Goal: Communication & Community: Answer question/provide support

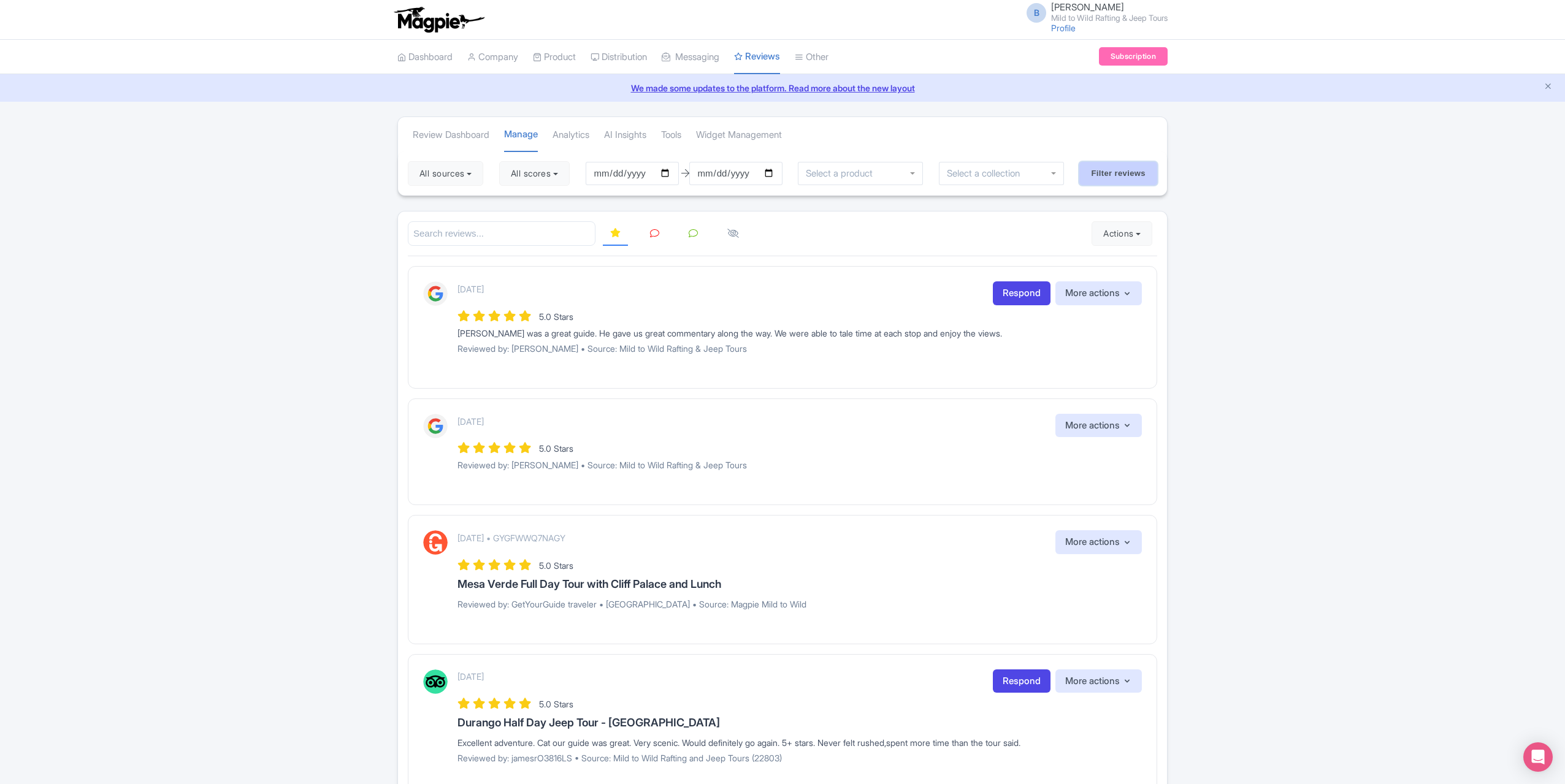
click at [1150, 171] on input "Filter reviews" at bounding box center [1118, 173] width 78 height 23
click at [660, 232] on link at bounding box center [655, 234] width 24 height 24
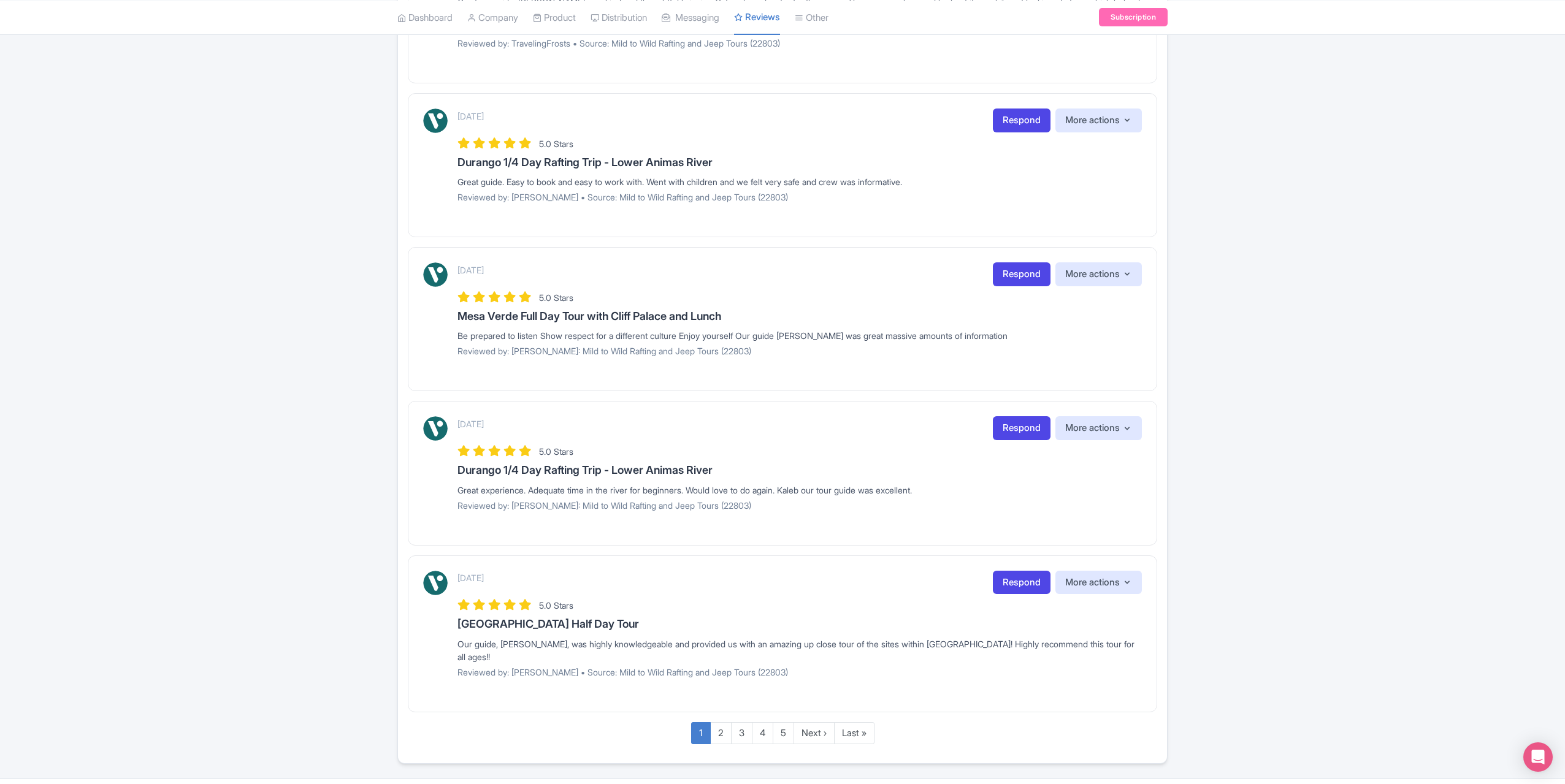
scroll to position [1105, 0]
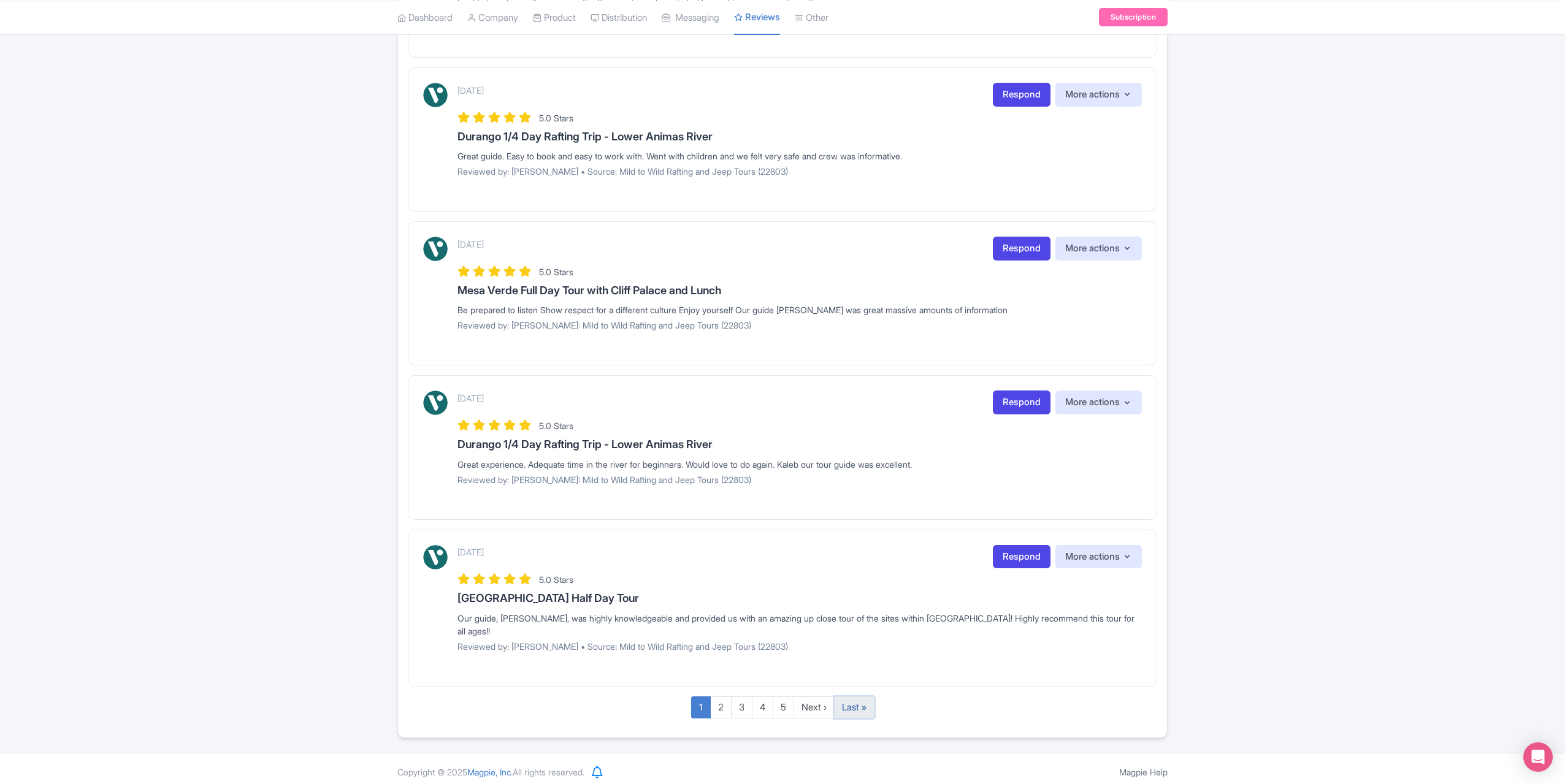
click at [855, 704] on link "Last »" at bounding box center [854, 707] width 41 height 23
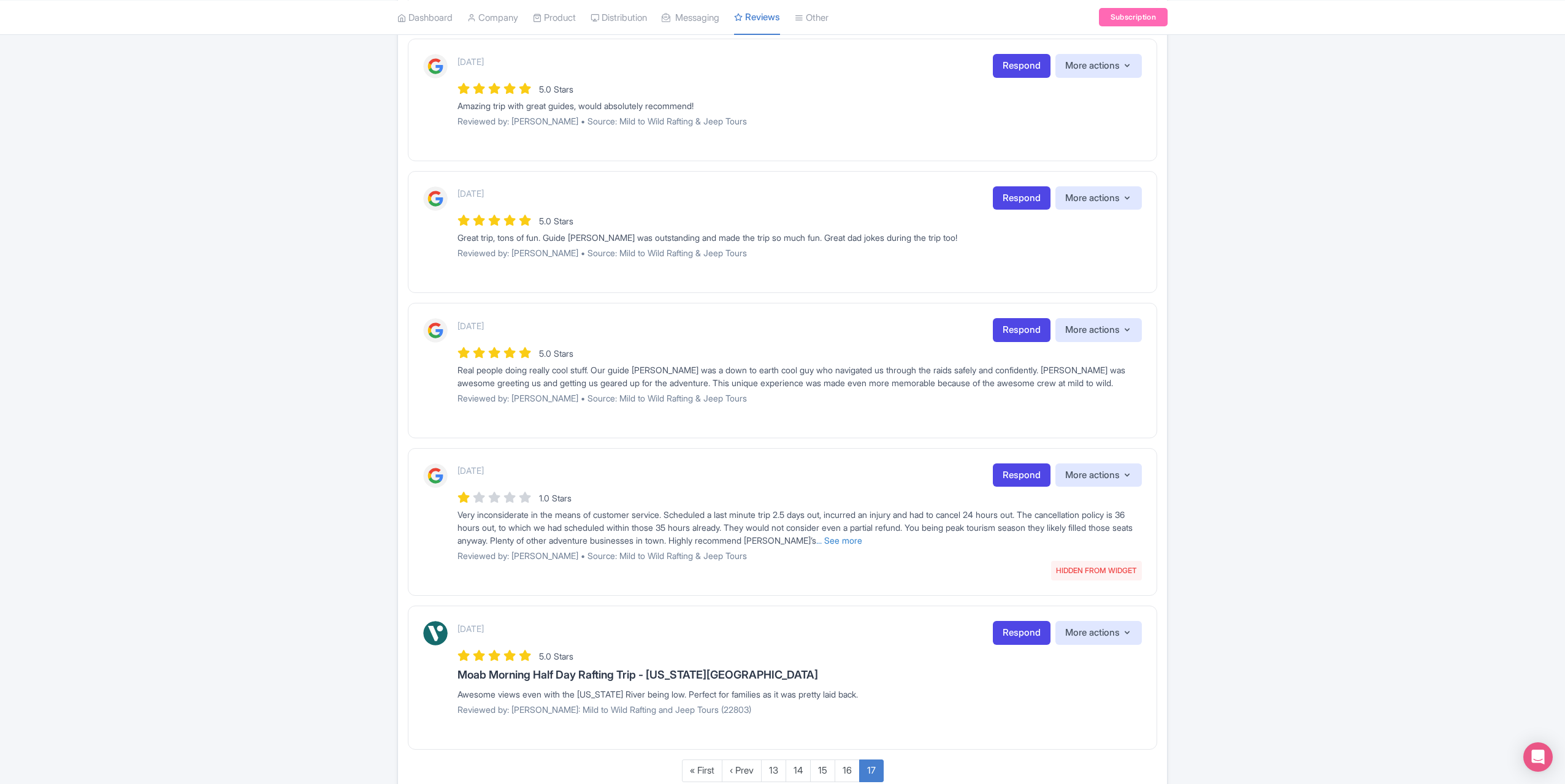
scroll to position [1073, 0]
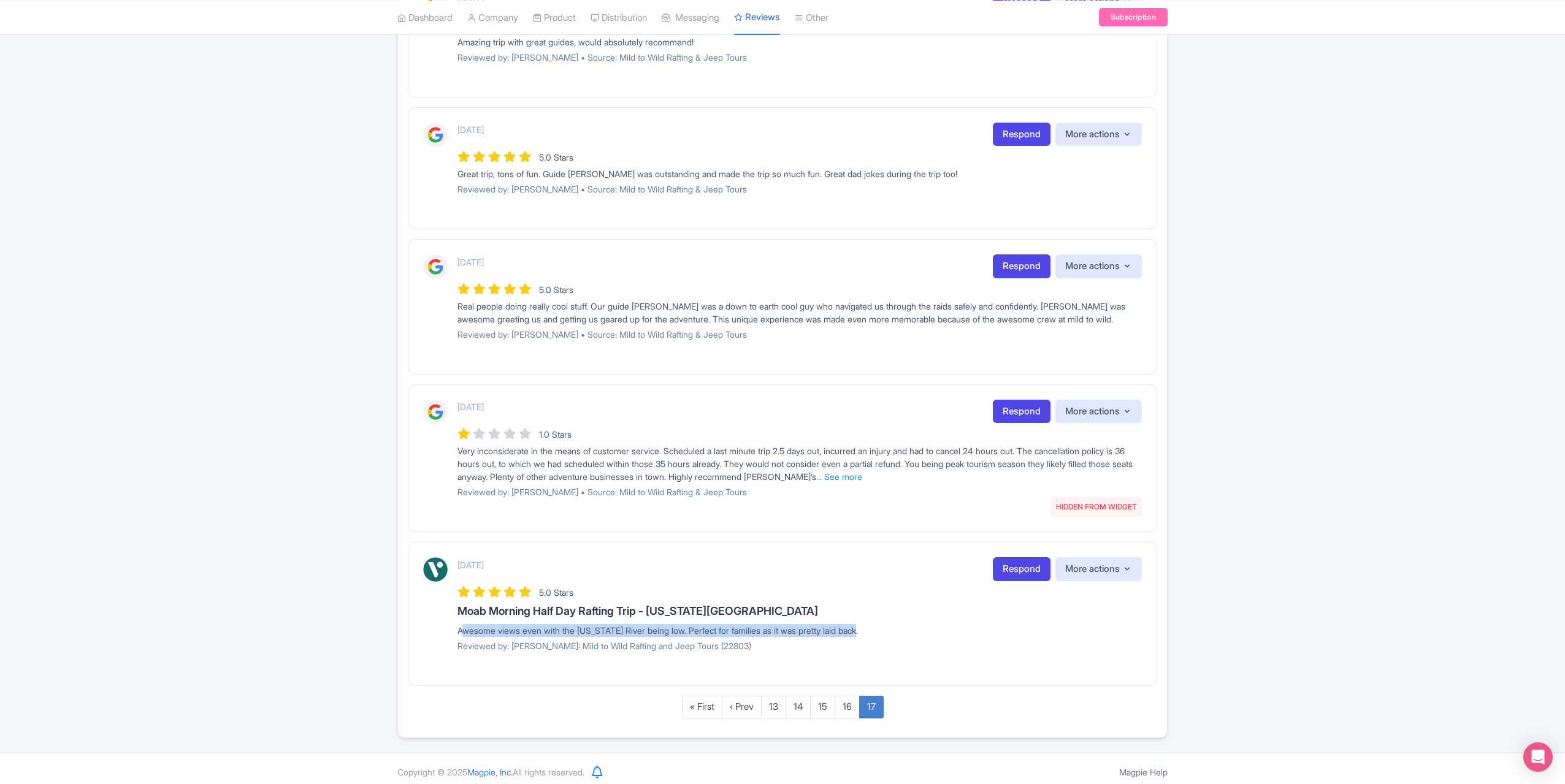
drag, startPoint x: 875, startPoint y: 627, endPoint x: 454, endPoint y: 626, distance: 421.0
click at [454, 626] on div "June 06, 2025 Respond More actions Hide from this page Hide from review widget …" at bounding box center [782, 609] width 719 height 104
copy div "Awesome views even with the Colorado River being low. Perfect for families as i…"
click at [1022, 560] on link "Respond" at bounding box center [1022, 569] width 58 height 24
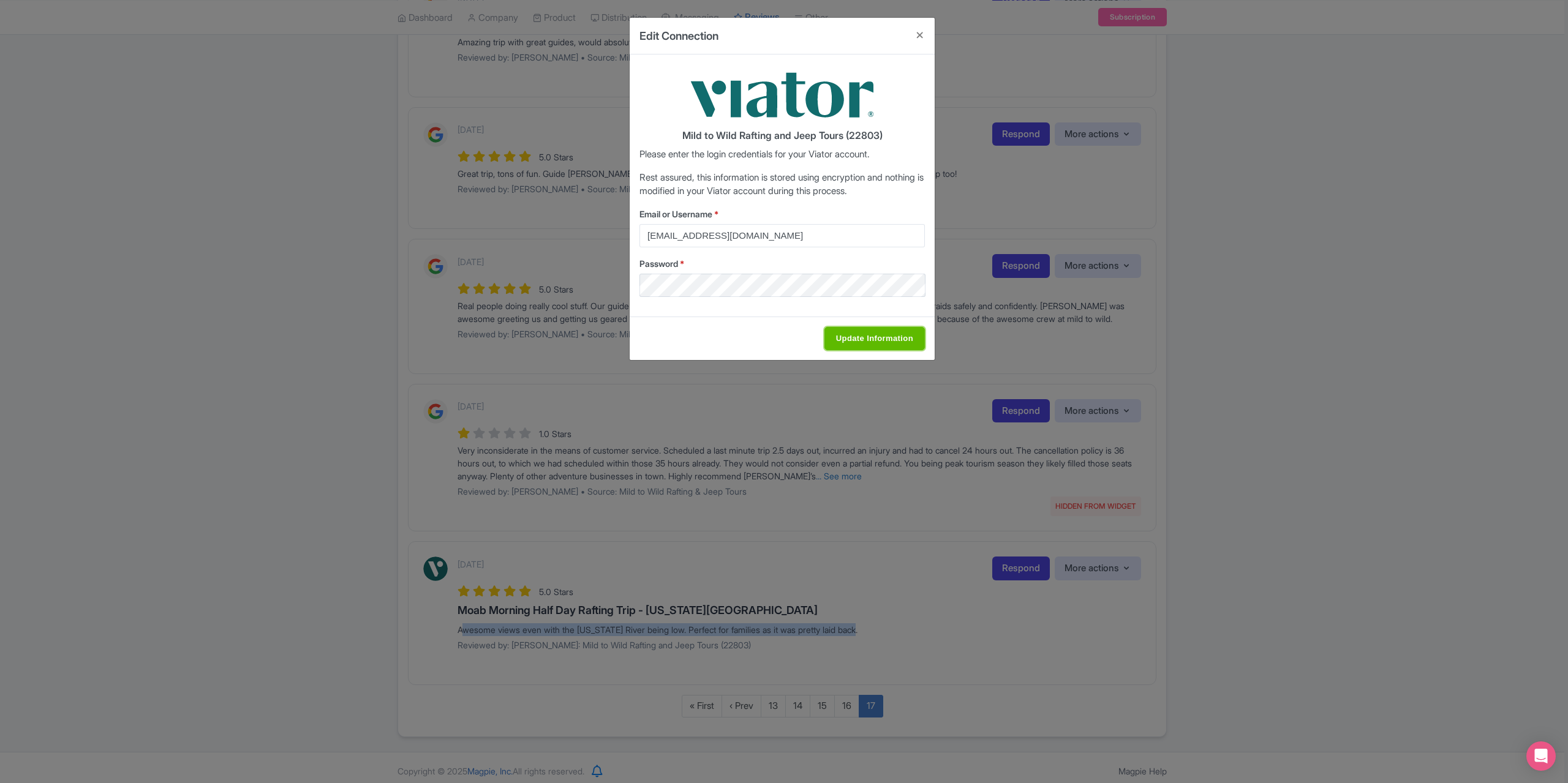
click at [843, 335] on input "Update Information" at bounding box center [874, 338] width 100 height 23
type input "Saving..."
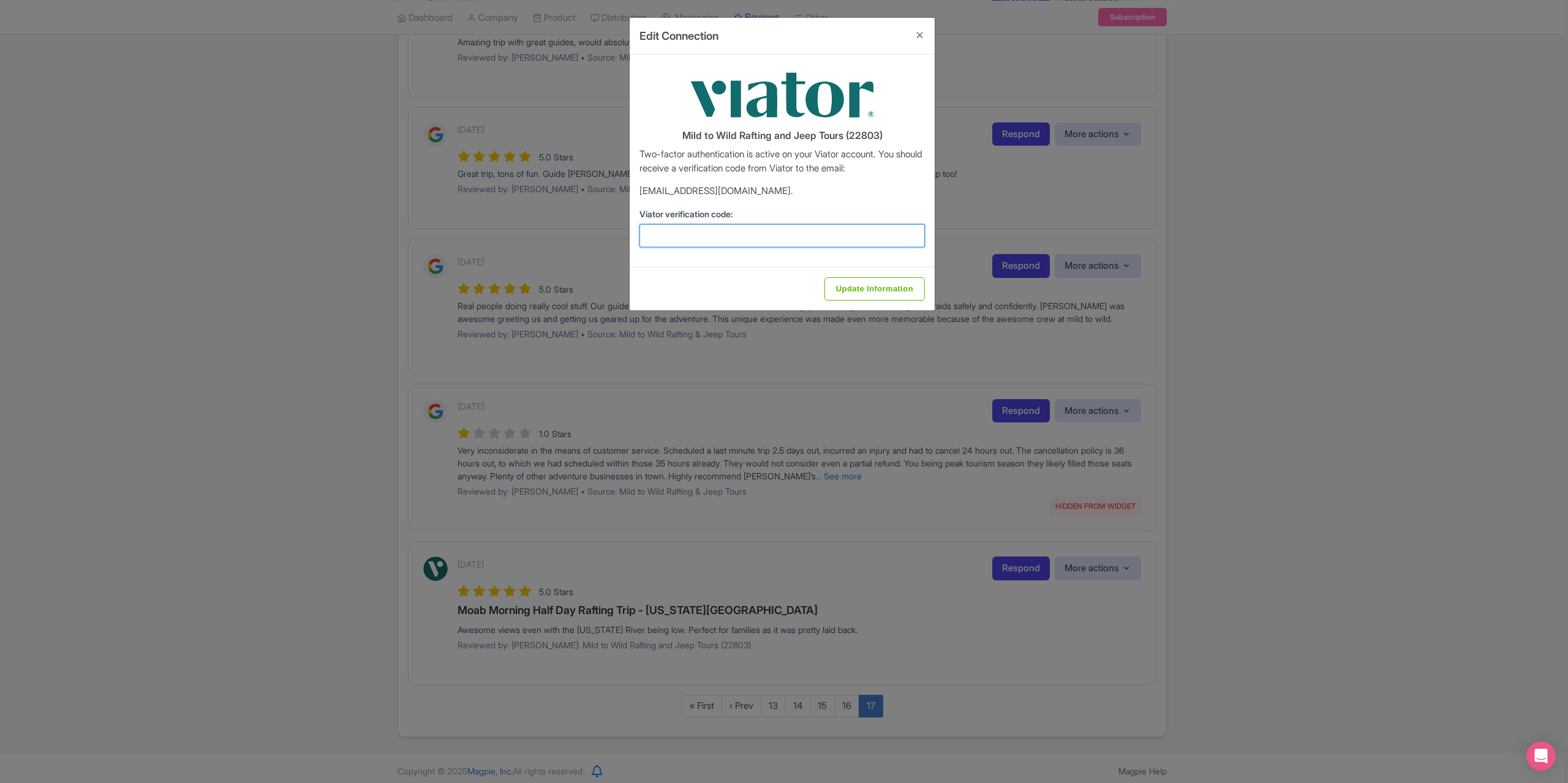
paste input "309611"
type input "309611"
drag, startPoint x: 861, startPoint y: 285, endPoint x: 881, endPoint y: 315, distance: 36.1
click at [861, 286] on input "Update Information" at bounding box center [874, 289] width 100 height 23
type input "Update Information"
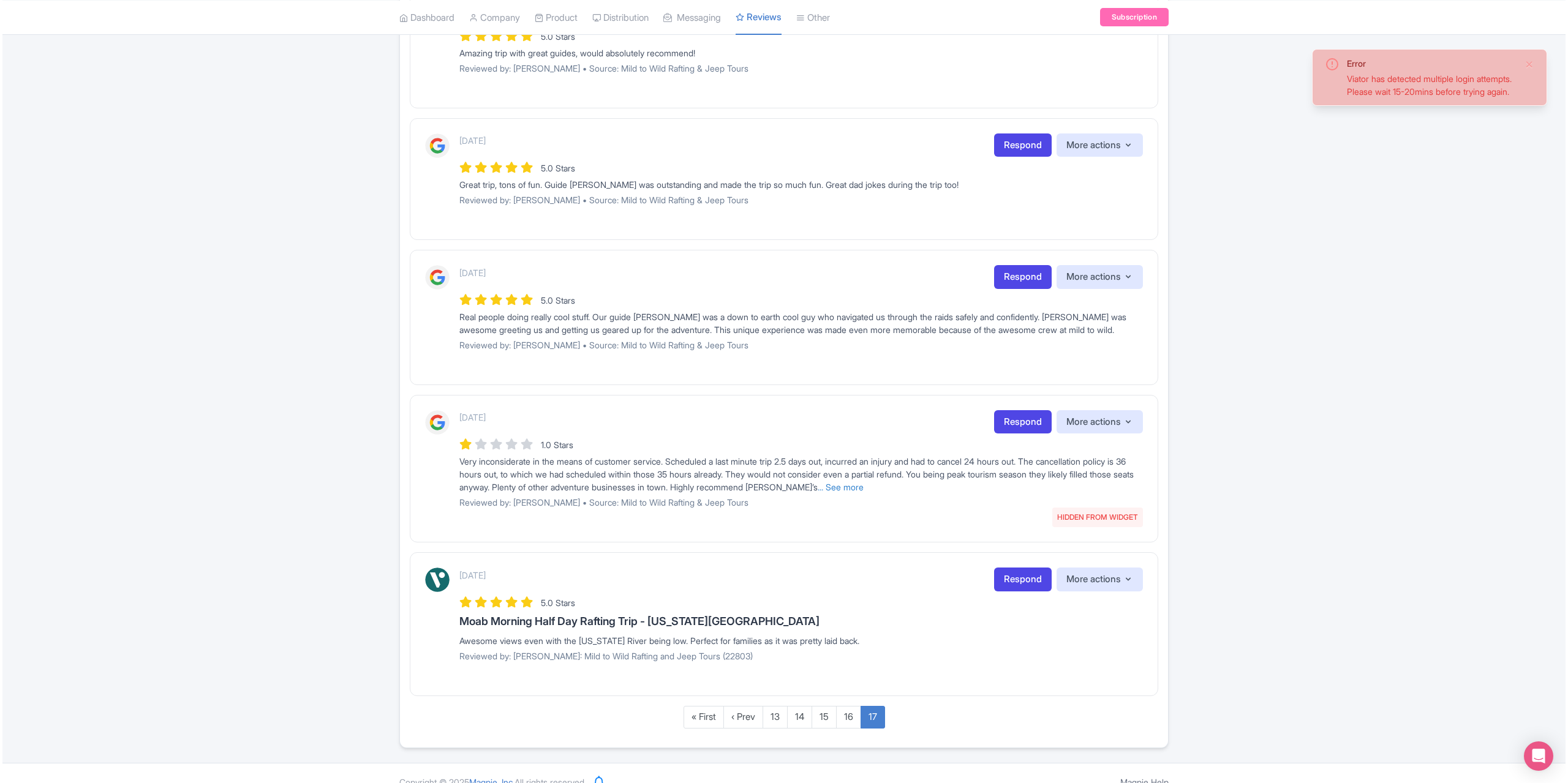
scroll to position [1072, 0]
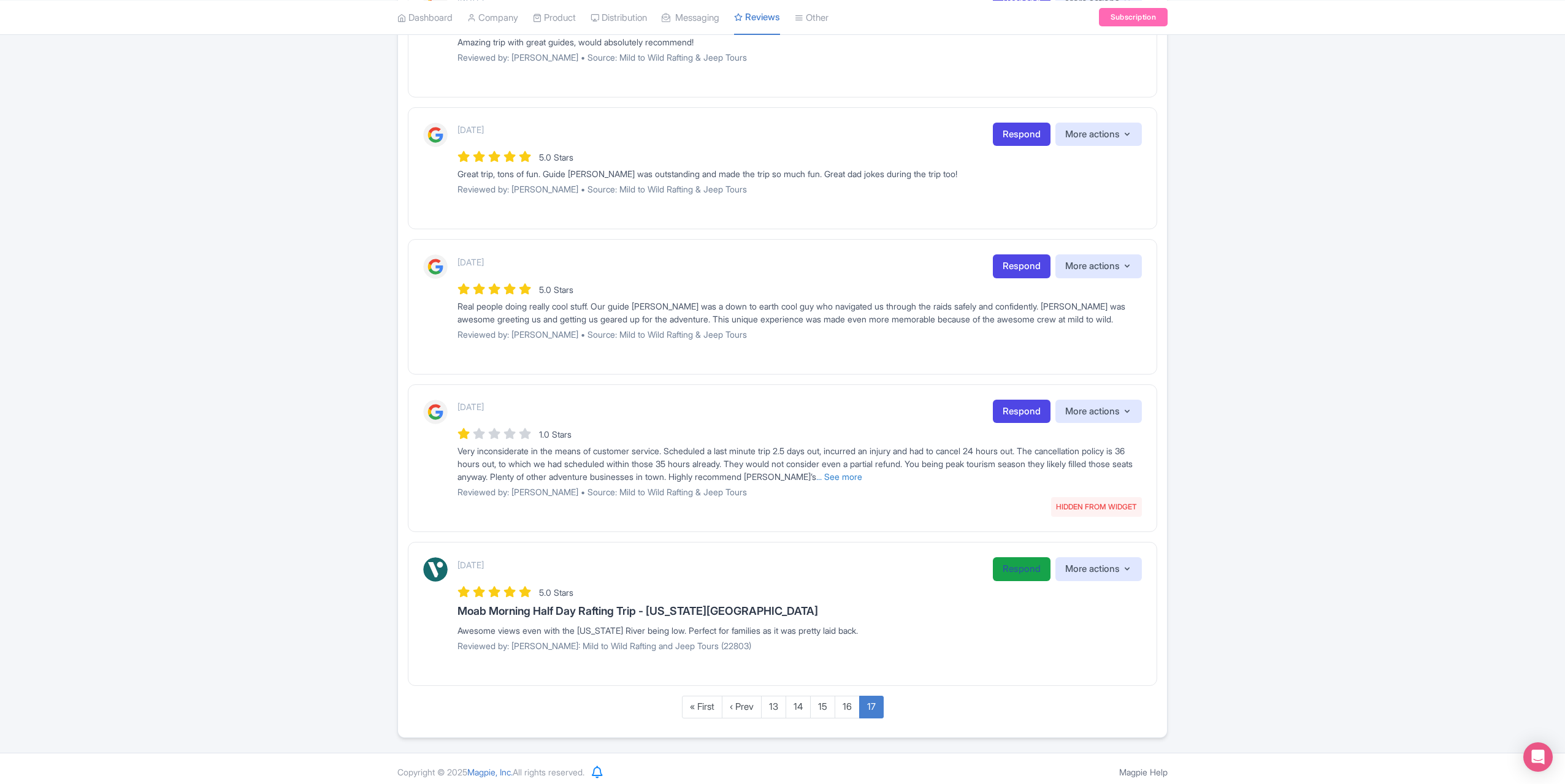
click at [1014, 565] on link "Respond" at bounding box center [1022, 569] width 58 height 24
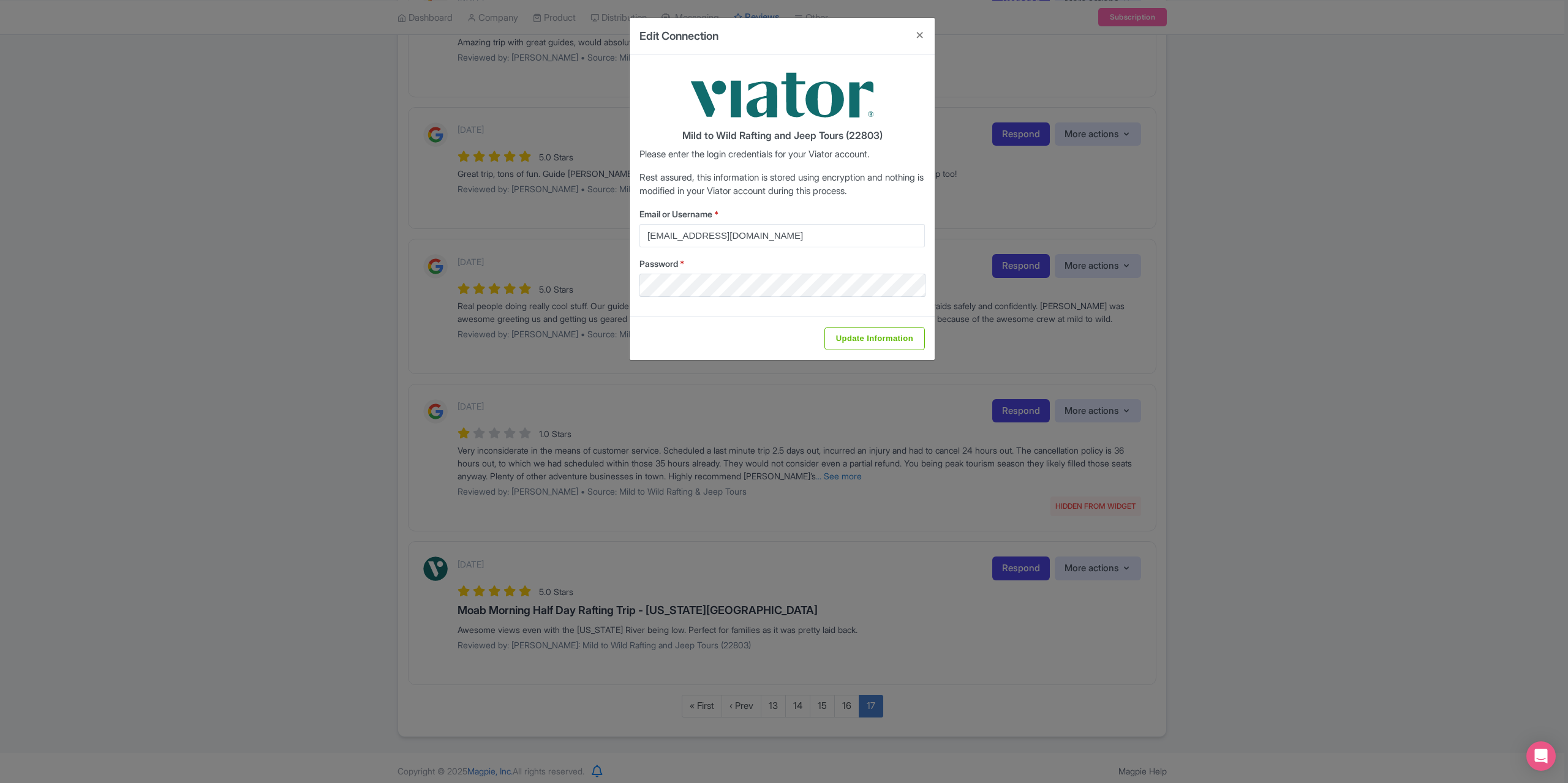
click at [1253, 740] on div "Edit Connection Mild to Wild Rafting and Jeep Tours (22803) Please enter the lo…" at bounding box center [784, 392] width 1568 height 783
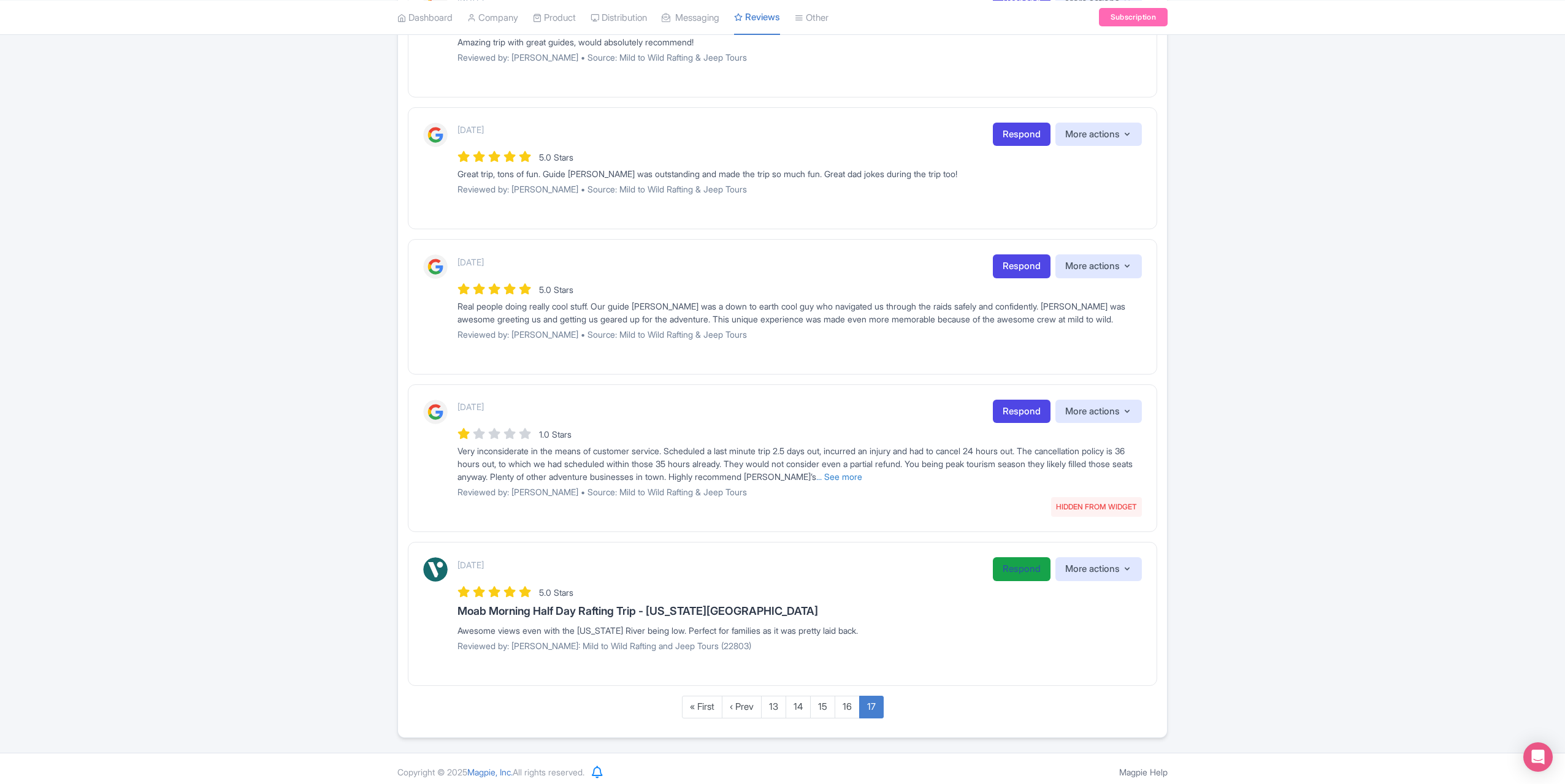
click at [1016, 560] on link "Respond" at bounding box center [1022, 569] width 58 height 24
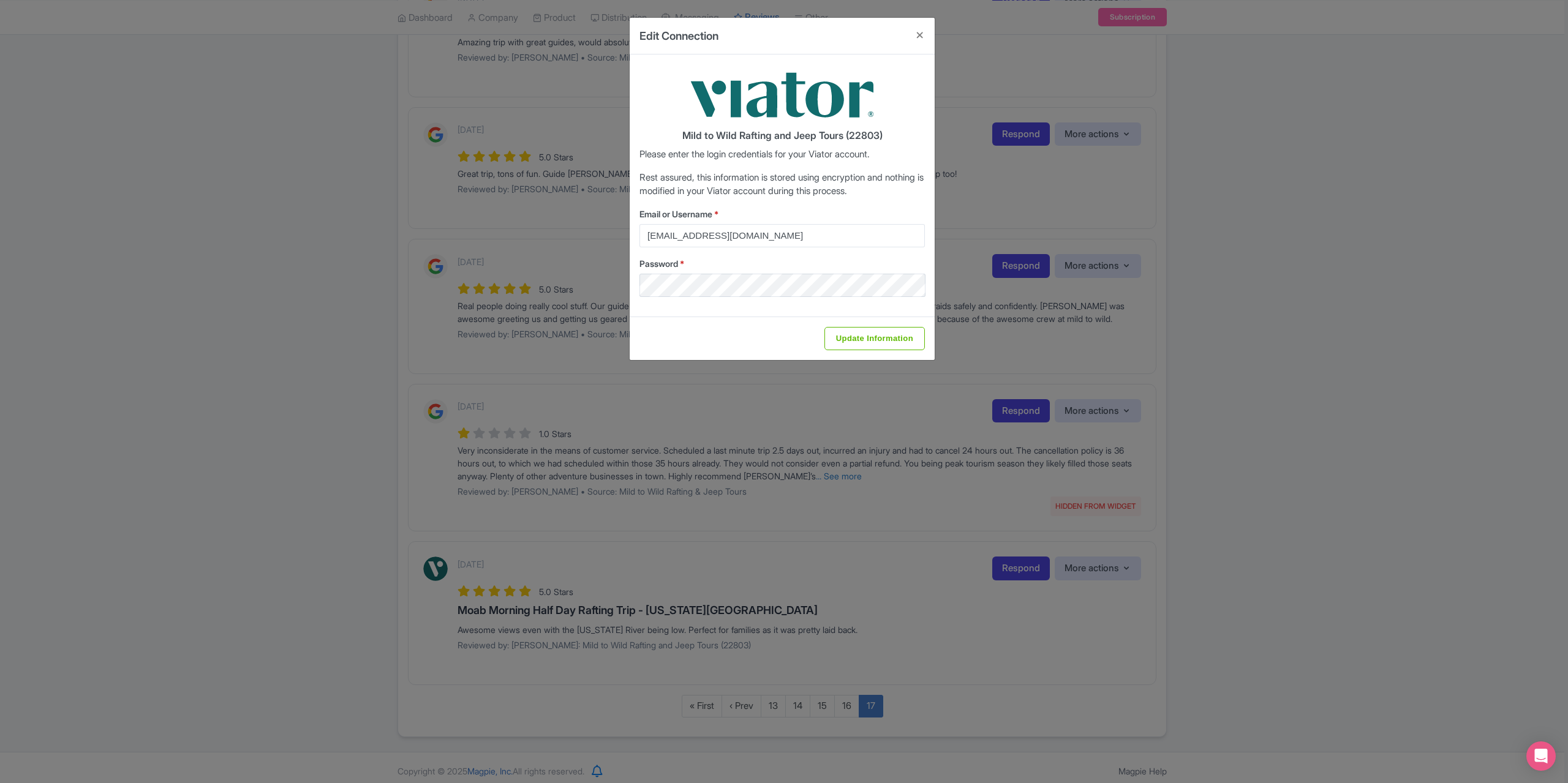
drag, startPoint x: 308, startPoint y: 159, endPoint x: 1354, endPoint y: 639, distance: 1150.9
click at [1354, 639] on div "Edit Connection Mild to Wild Rafting and Jeep Tours (22803) Please enter the lo…" at bounding box center [784, 392] width 1568 height 783
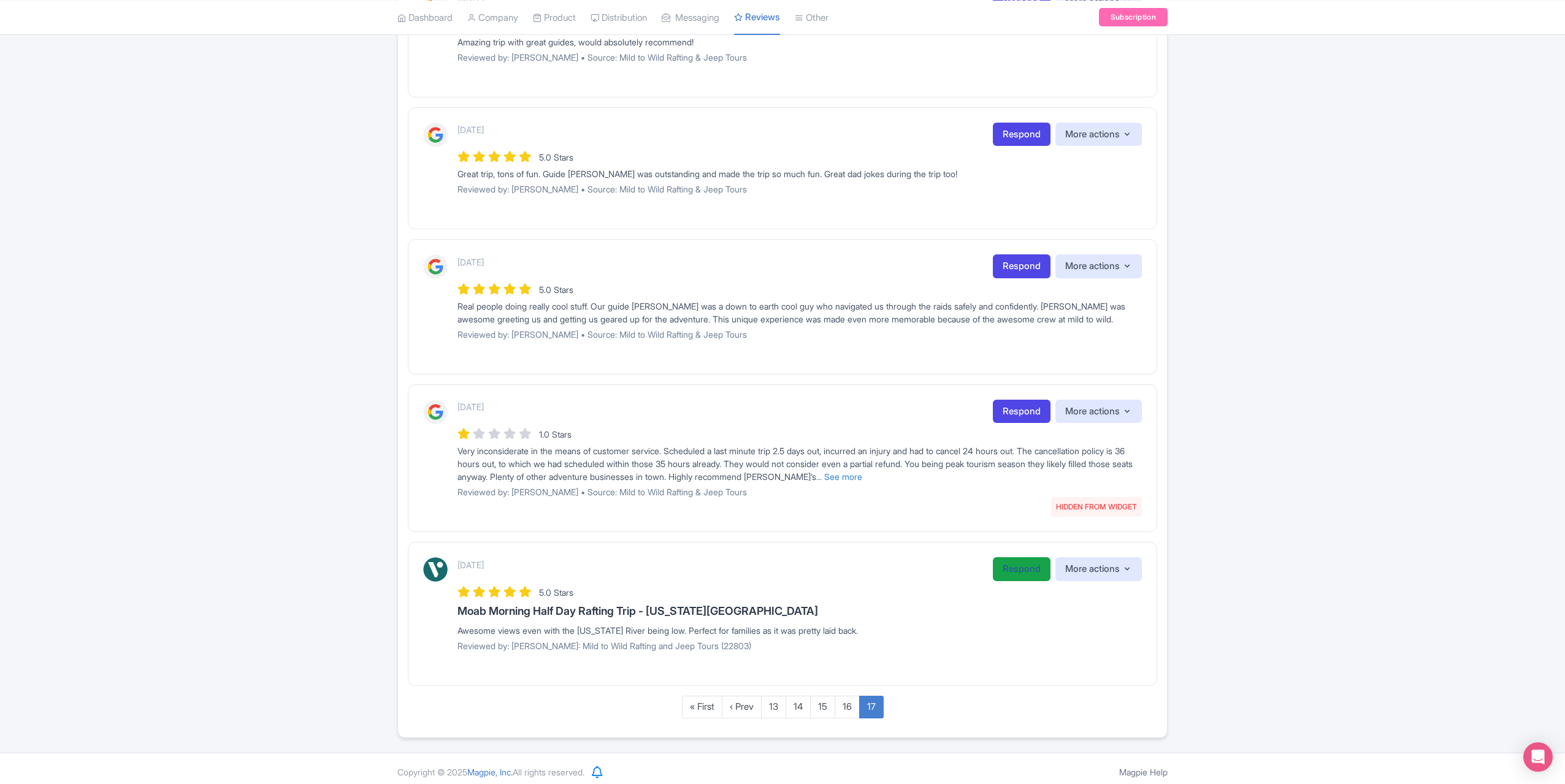
click at [1018, 570] on link "Respond" at bounding box center [1022, 569] width 58 height 24
